Goal: Find specific page/section: Find specific page/section

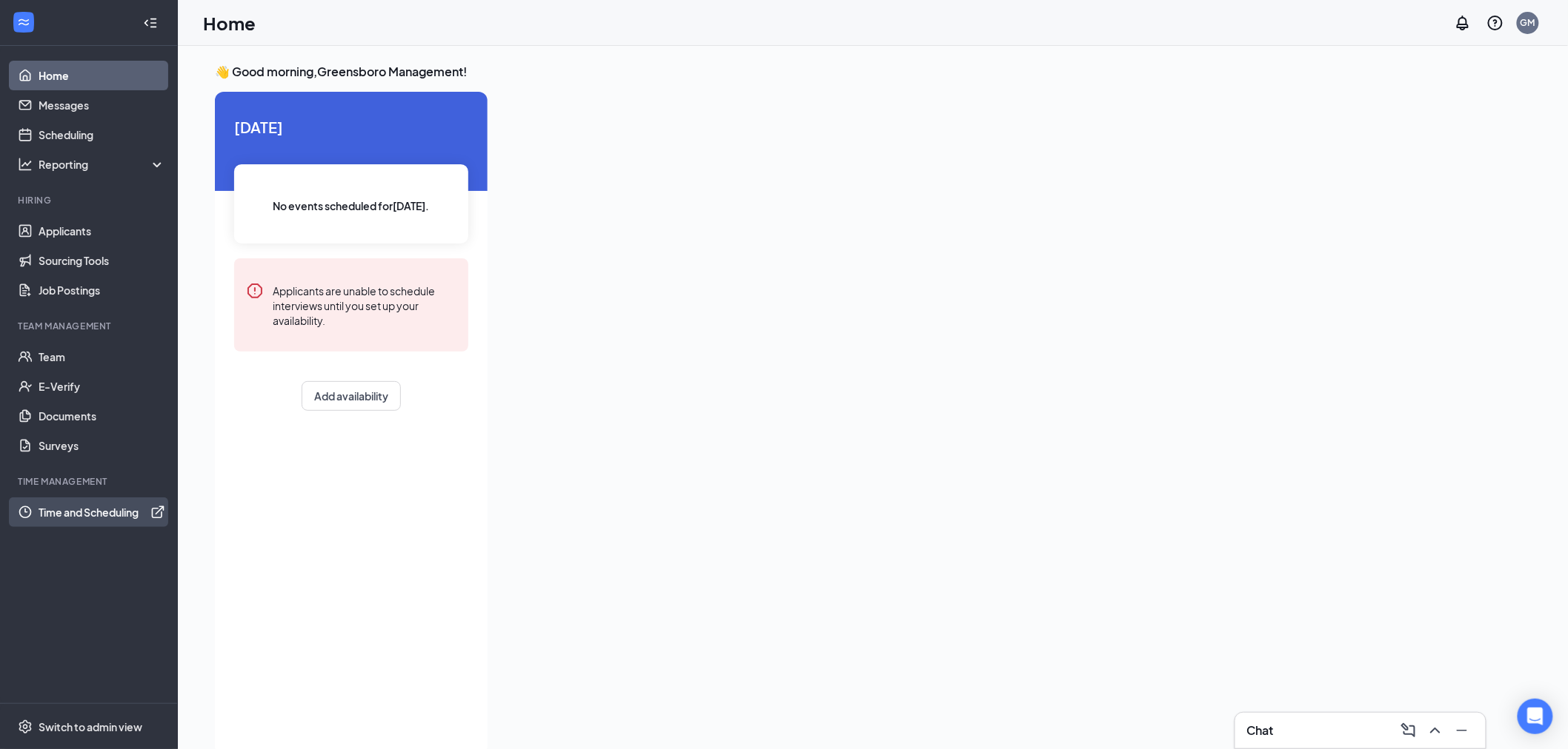
click at [129, 512] on link "Time and Scheduling" at bounding box center [102, 512] width 127 height 30
